Goal: Task Accomplishment & Management: Use online tool/utility

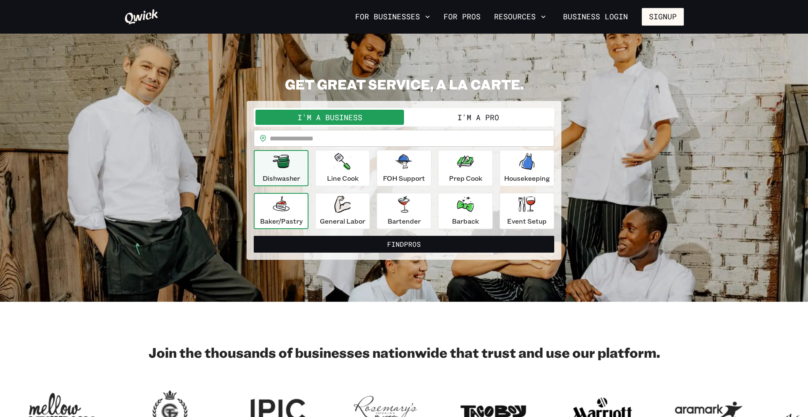
click at [293, 219] on p "Baker/Pastry" at bounding box center [281, 221] width 42 height 10
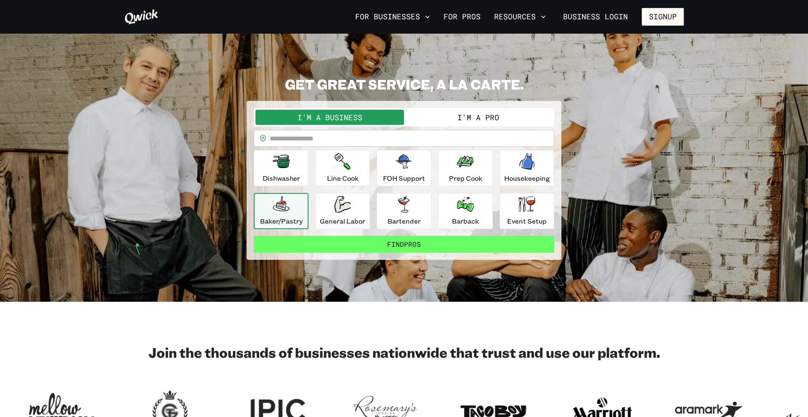
click at [313, 242] on button "Find Pros" at bounding box center [404, 244] width 300 height 17
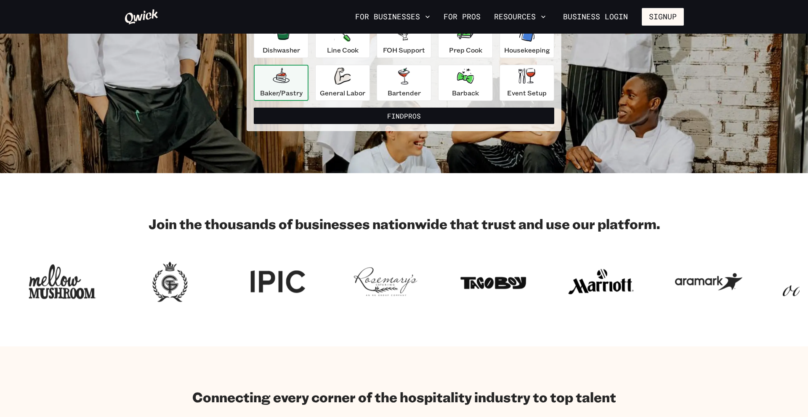
scroll to position [139, 0]
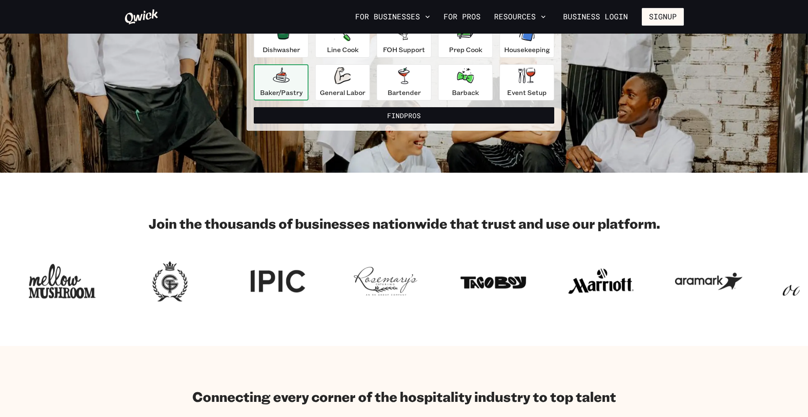
click at [536, 60] on div "Dishwasher Line Cook FOH Support Prep Cook Housekeeping [PERSON_NAME]/Pastry Ge…" at bounding box center [404, 60] width 300 height 79
click at [537, 72] on div "Event Setup" at bounding box center [527, 82] width 40 height 30
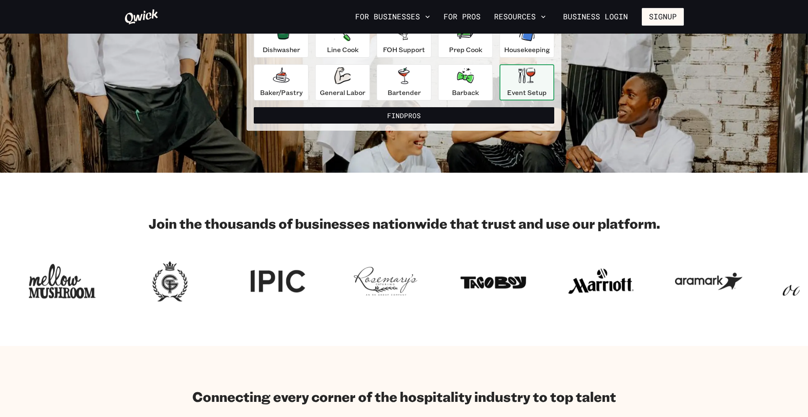
click at [537, 124] on div "**********" at bounding box center [404, 46] width 315 height 169
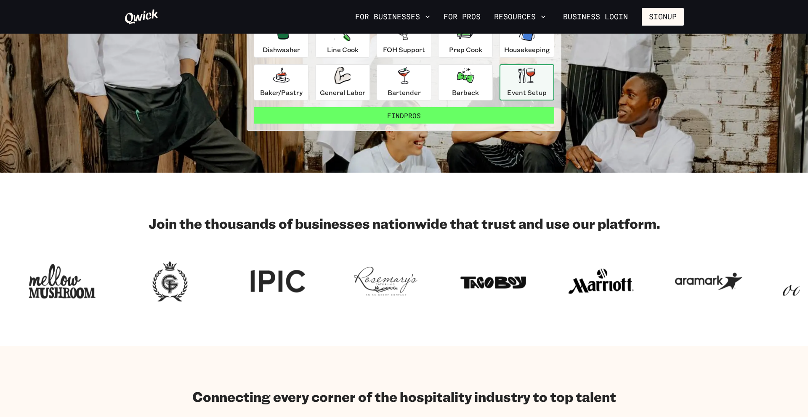
click at [536, 123] on button "Find Pros" at bounding box center [404, 115] width 300 height 17
click at [532, 120] on button "Find Pros" at bounding box center [404, 115] width 300 height 17
click at [522, 117] on button "Find Pros" at bounding box center [404, 115] width 300 height 17
click at [518, 116] on button "Find Pros" at bounding box center [404, 115] width 300 height 17
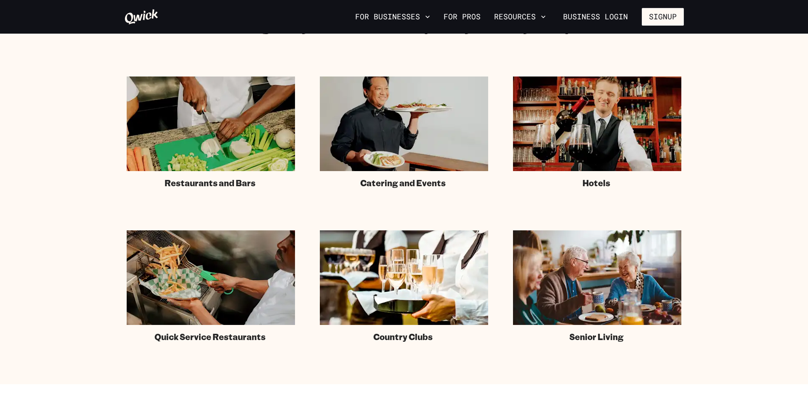
scroll to position [548, 0]
